Goal: Task Accomplishment & Management: Manage account settings

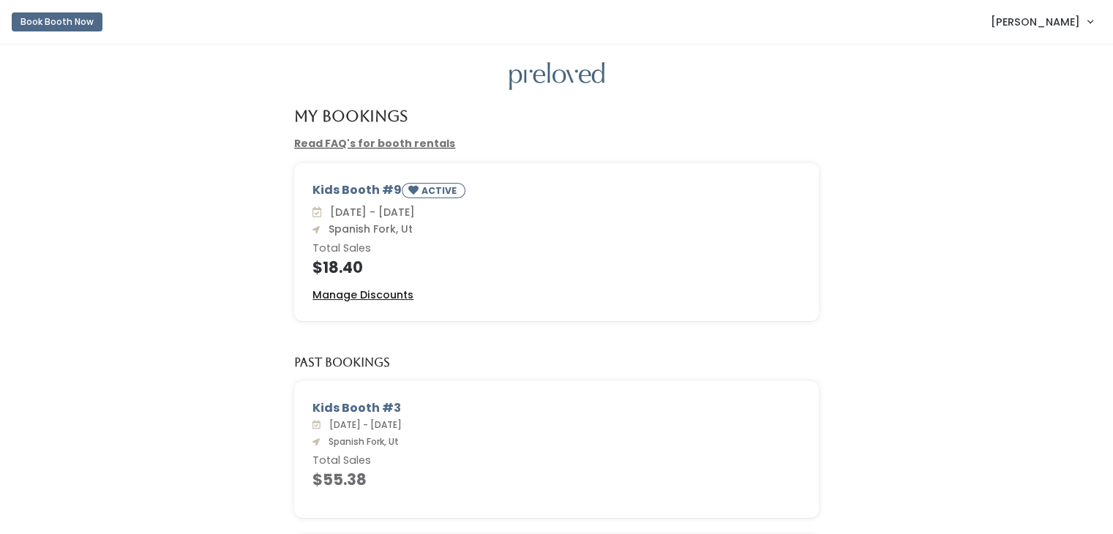
click at [346, 292] on u "Manage Discounts" at bounding box center [362, 295] width 101 height 15
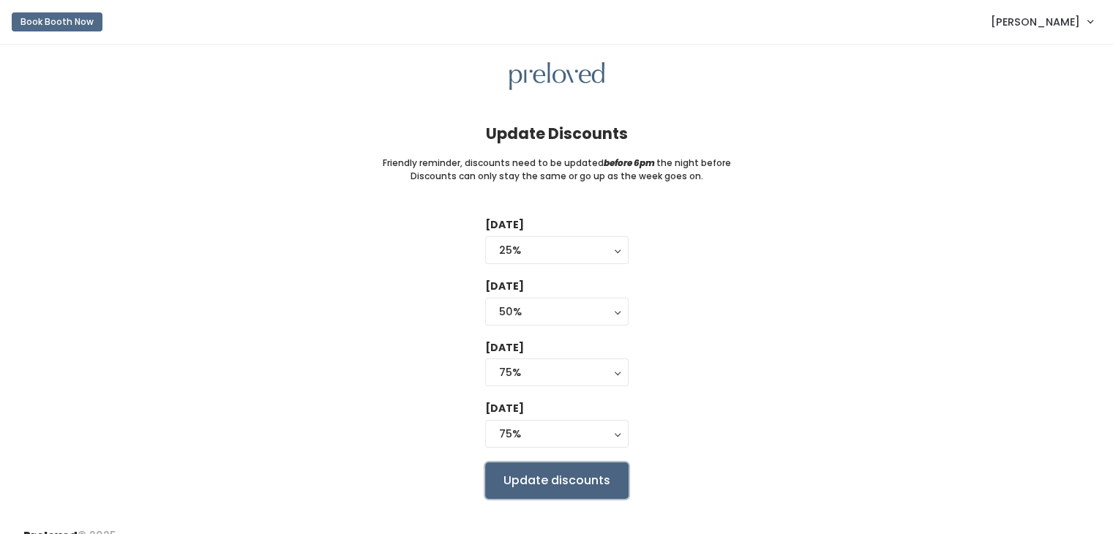
click at [516, 483] on input "Update discounts" at bounding box center [556, 480] width 143 height 37
